Goal: Information Seeking & Learning: Learn about a topic

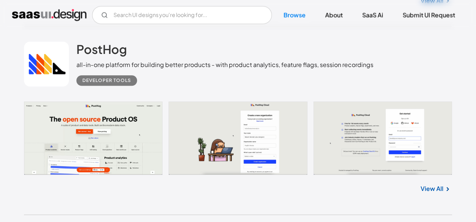
scroll to position [989, 0]
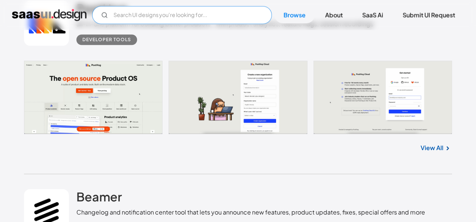
click at [136, 22] on input "Email Form" at bounding box center [182, 15] width 180 height 18
type input "sign up"
click at [325, 61] on div "PostHog all-in-one platform for building better products - with product analyti…" at bounding box center [238, 23] width 429 height 75
click at [315, 22] on link "Browse" at bounding box center [295, 15] width 40 height 16
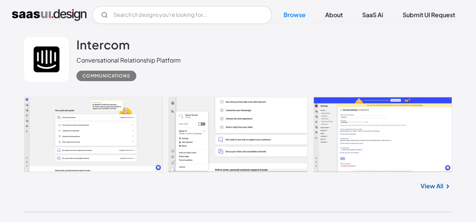
scroll to position [2877, 0]
